Goal: Task Accomplishment & Management: Manage account settings

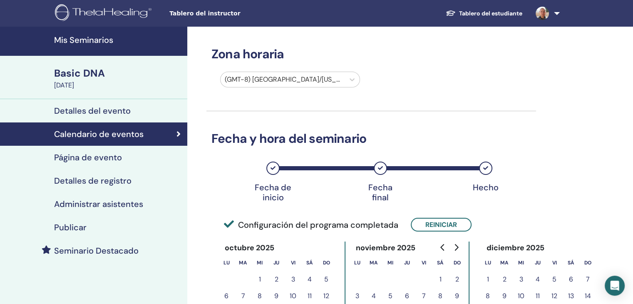
click at [105, 158] on h4 "Página de evento" at bounding box center [88, 157] width 68 height 10
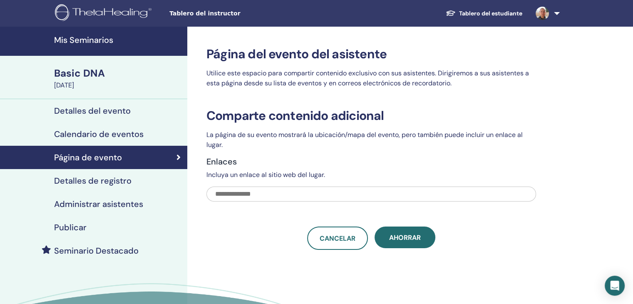
click at [102, 71] on div "Basic DNA" at bounding box center [118, 73] width 128 height 14
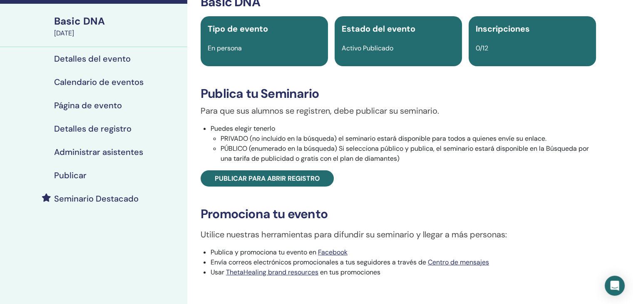
scroll to position [55, 0]
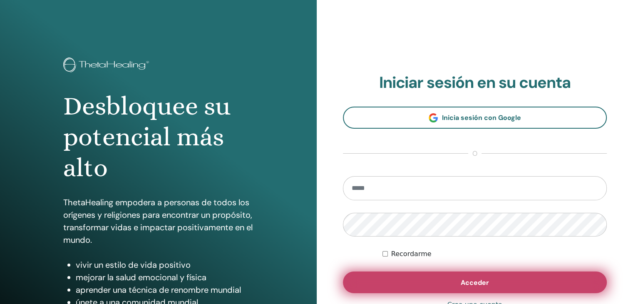
type input "**********"
click at [451, 284] on button "Acceder" at bounding box center [475, 282] width 264 height 22
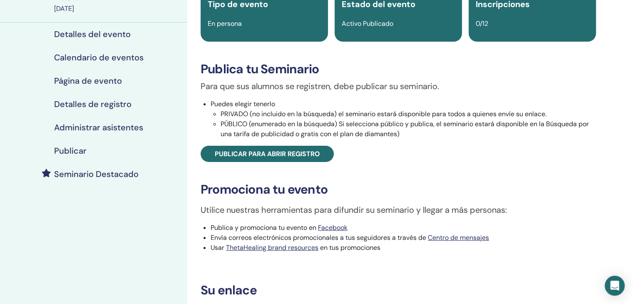
scroll to position [83, 0]
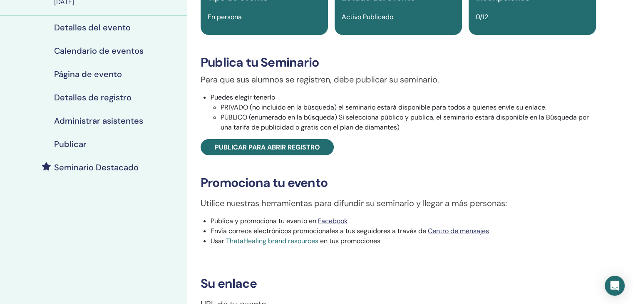
click at [305, 239] on link "ThetaHealing brand resources" at bounding box center [272, 241] width 92 height 9
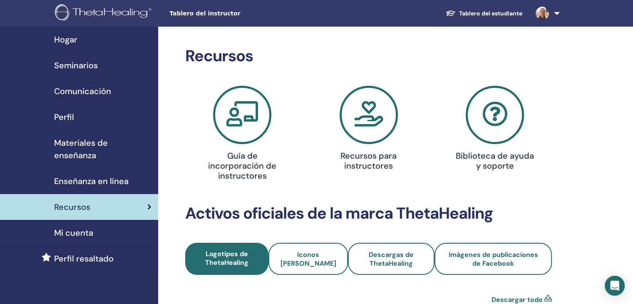
click at [103, 66] on div "Seminarios" at bounding box center [79, 65] width 145 height 12
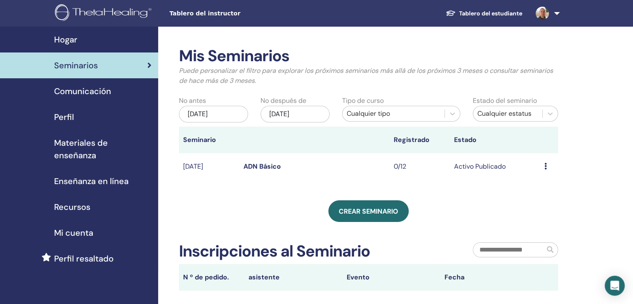
click at [545, 169] on icon at bounding box center [546, 166] width 2 height 7
click at [549, 176] on li "Avance" at bounding box center [539, 175] width 45 height 12
click at [544, 167] on td "Avance Editar asistentes Cancelar" at bounding box center [549, 166] width 18 height 27
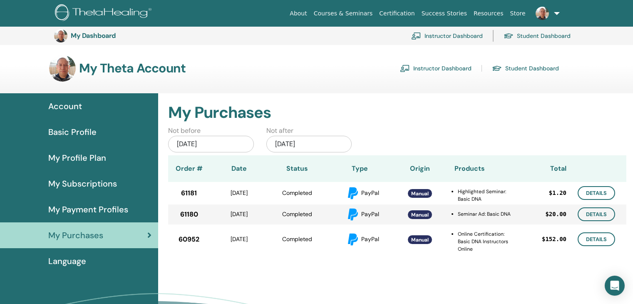
scroll to position [87, 0]
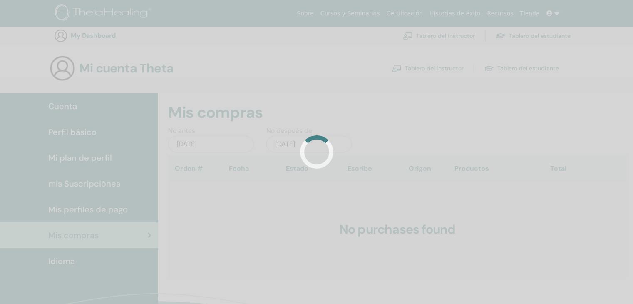
scroll to position [87, 0]
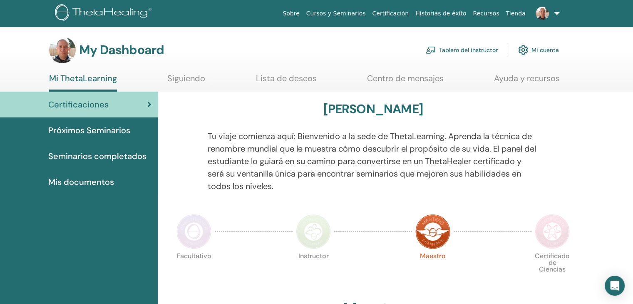
click at [457, 52] on link "Tablero del instructor" at bounding box center [462, 50] width 72 height 18
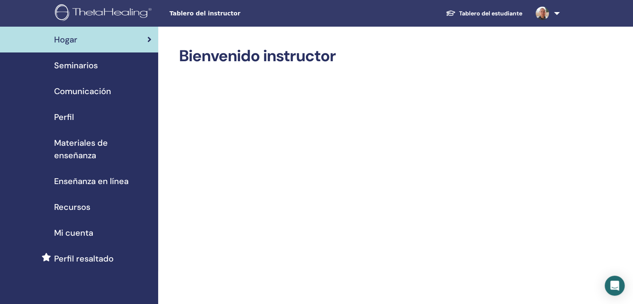
click at [100, 140] on span "Materiales de enseñanza" at bounding box center [102, 149] width 97 height 25
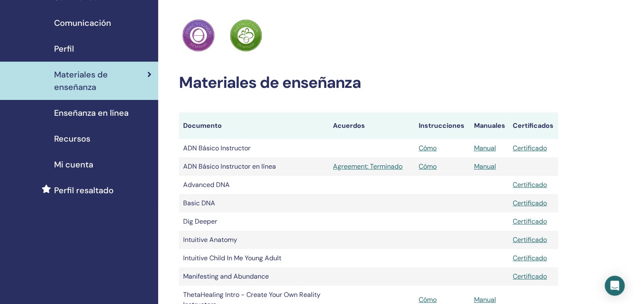
scroll to position [69, 0]
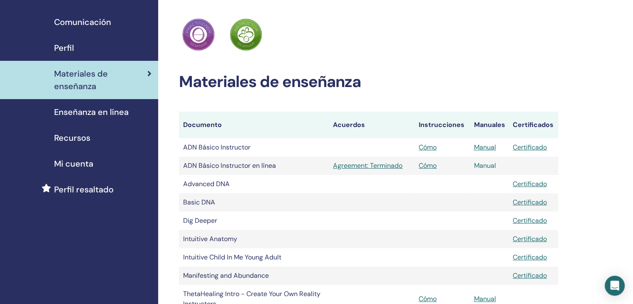
click at [488, 166] on link "Manual" at bounding box center [485, 165] width 22 height 9
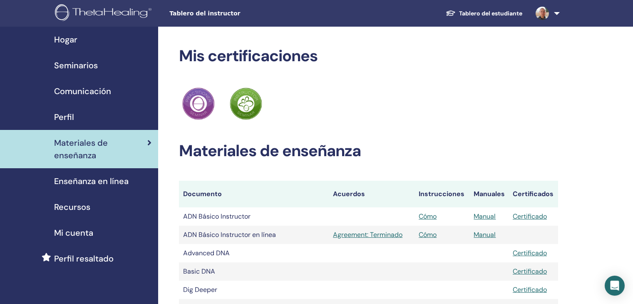
scroll to position [68, 0]
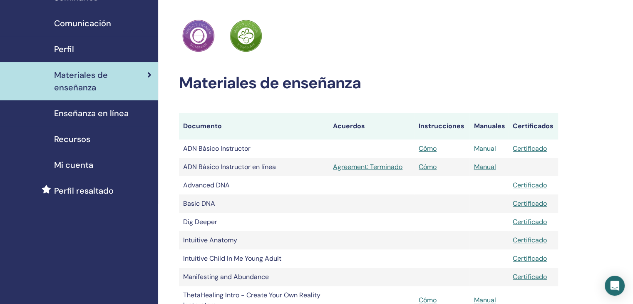
click at [481, 149] on link "Manual" at bounding box center [485, 148] width 22 height 9
